Goal: Task Accomplishment & Management: Manage account settings

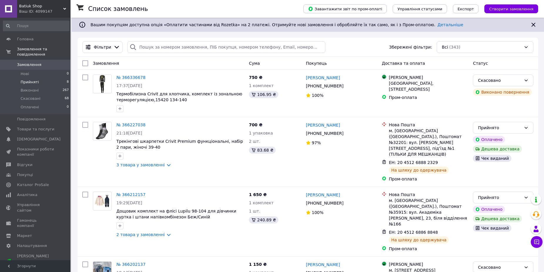
click at [27, 79] on span "Прийняті" at bounding box center [30, 81] width 18 height 5
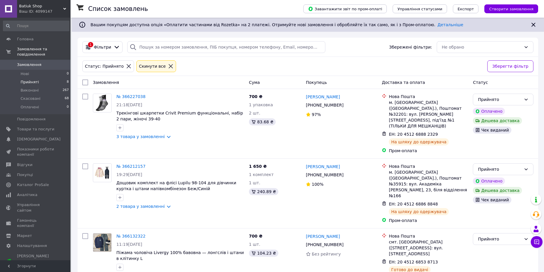
click at [35, 62] on span "Замовлення" at bounding box center [29, 64] width 24 height 5
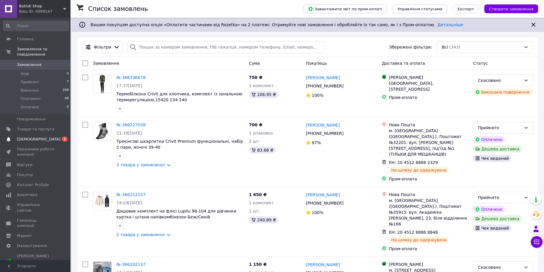
click at [33, 136] on span "[DEMOGRAPHIC_DATA]" at bounding box center [38, 138] width 43 height 5
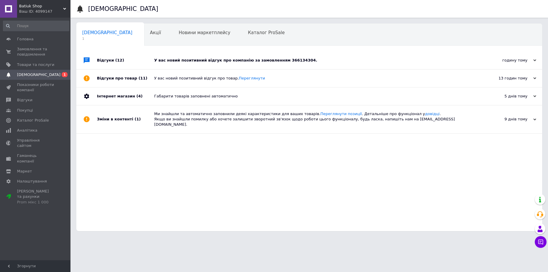
click at [201, 63] on div "У вас новий позитивний відгук про компанію за замовленням 366134304." at bounding box center [316, 60] width 324 height 18
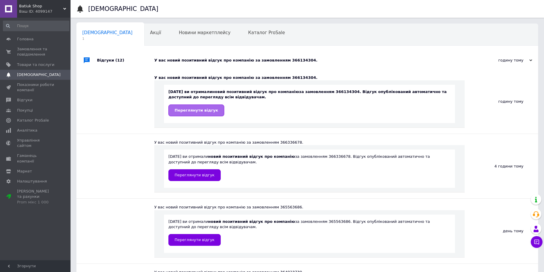
click at [195, 108] on span "Переглянути відгук" at bounding box center [196, 110] width 43 height 4
click at [30, 54] on span "Замовлення та повідомлення" at bounding box center [35, 51] width 37 height 11
